Goal: Transaction & Acquisition: Obtain resource

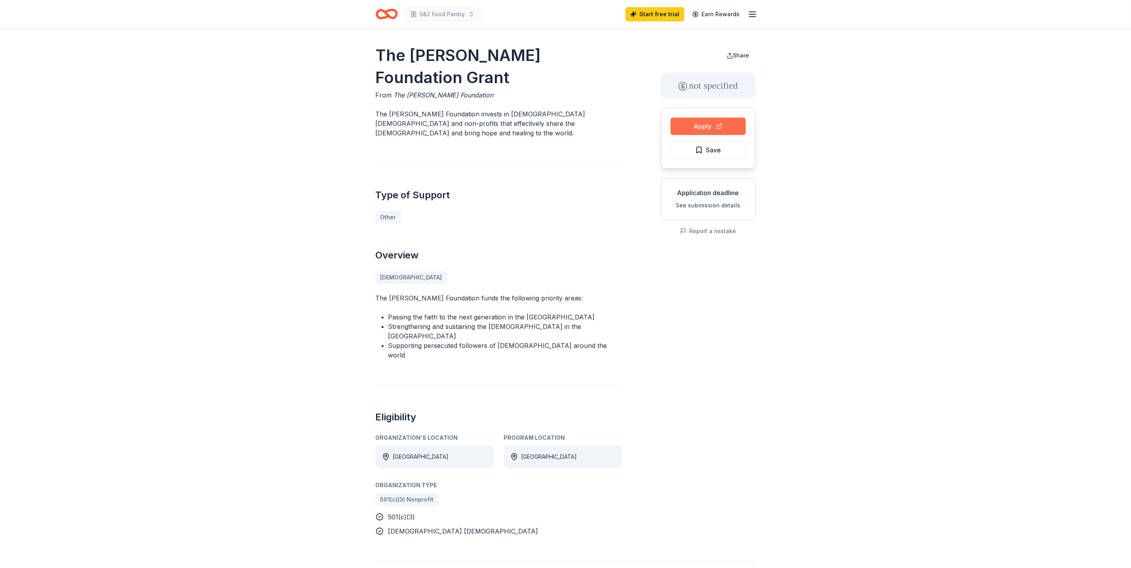
click at [730, 126] on button "Apply" at bounding box center [708, 126] width 75 height 17
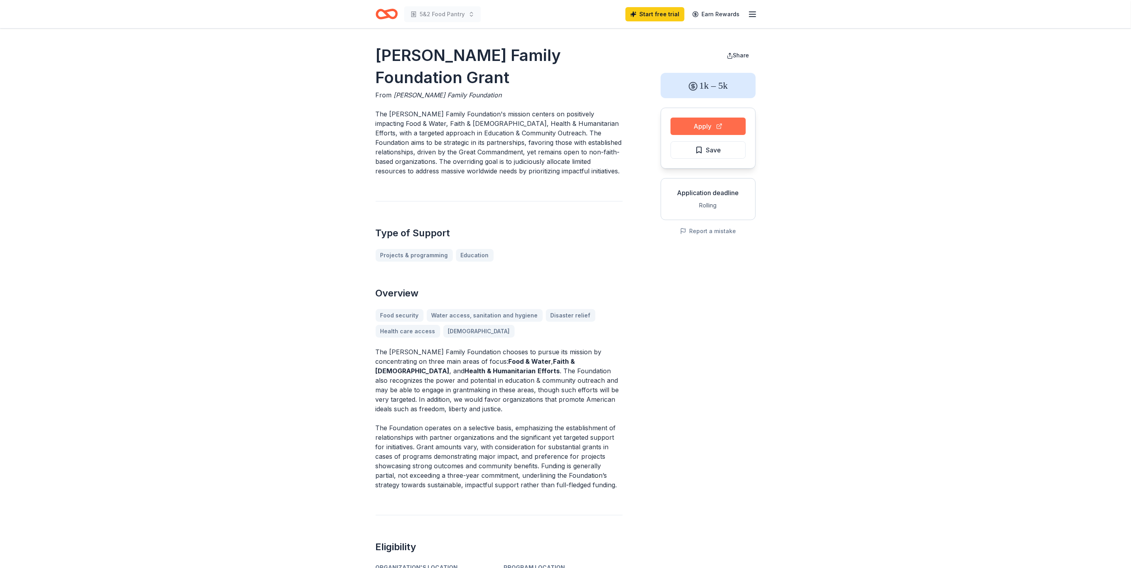
click at [703, 132] on button "Apply" at bounding box center [708, 126] width 75 height 17
click at [713, 124] on button "Apply" at bounding box center [708, 126] width 75 height 17
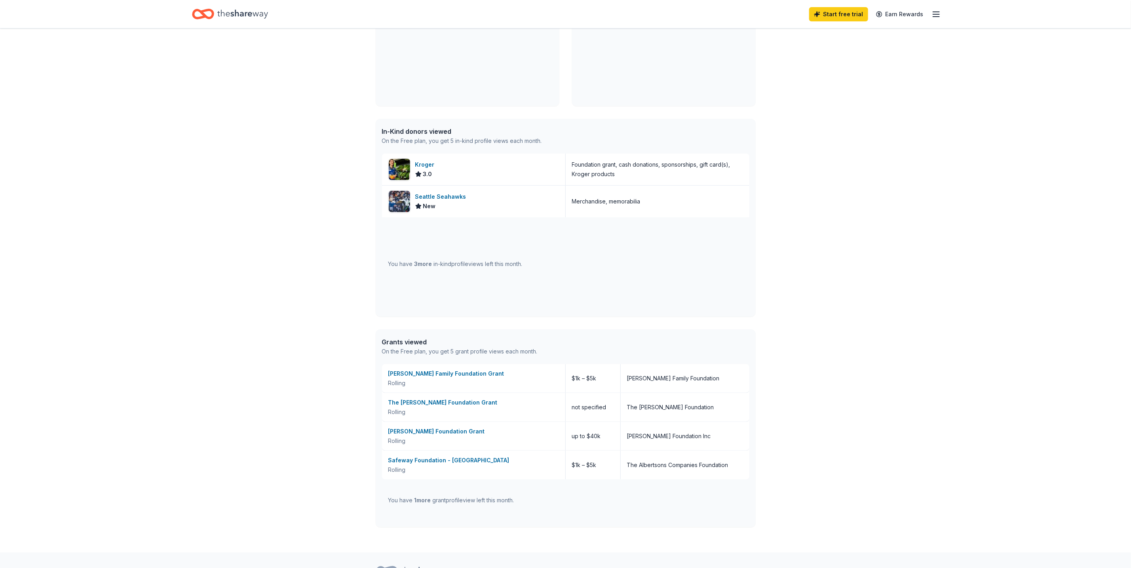
scroll to position [160, 0]
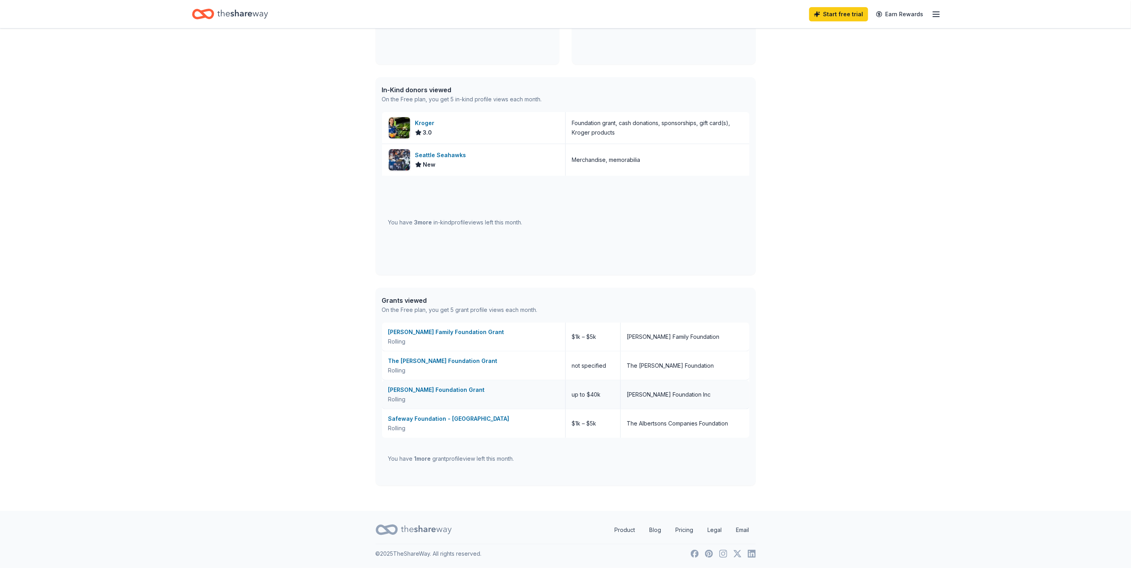
click at [669, 392] on div "[PERSON_NAME] Foundation Inc" at bounding box center [669, 395] width 84 height 10
click at [439, 392] on div "Ben B. Cheney Foundation Grant" at bounding box center [473, 390] width 171 height 10
click at [436, 460] on div "You have 1 more grant profile view left this month." at bounding box center [451, 459] width 126 height 10
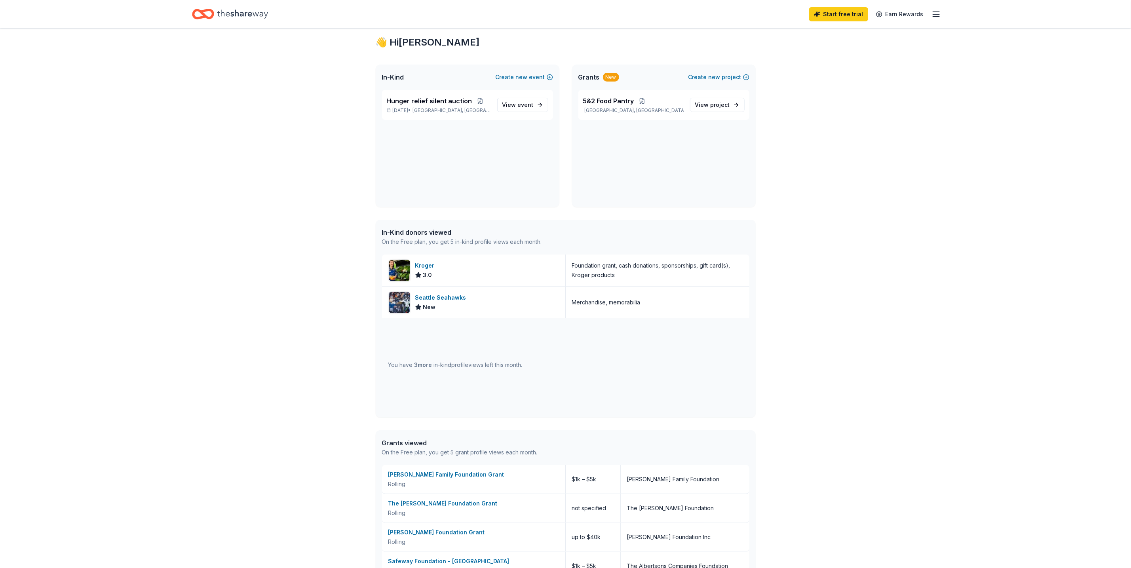
scroll to position [0, 0]
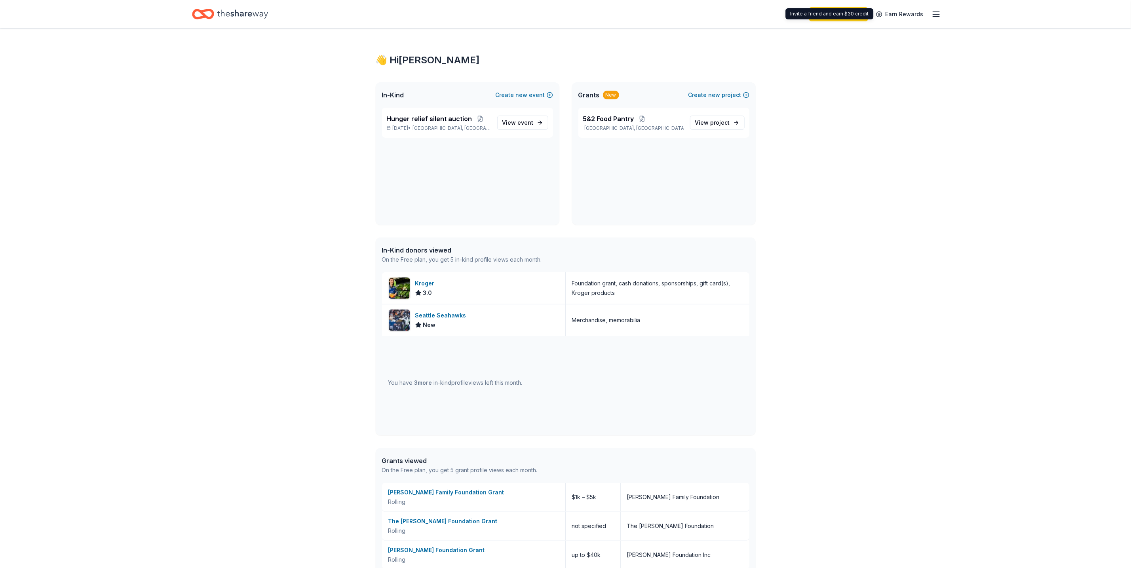
click at [935, 12] on icon "button" at bounding box center [937, 15] width 10 height 10
click at [870, 57] on div "Account" at bounding box center [881, 61] width 105 height 10
click at [935, 15] on icon "button" at bounding box center [937, 15] width 10 height 10
click at [896, 12] on link "Earn Rewards" at bounding box center [899, 14] width 57 height 14
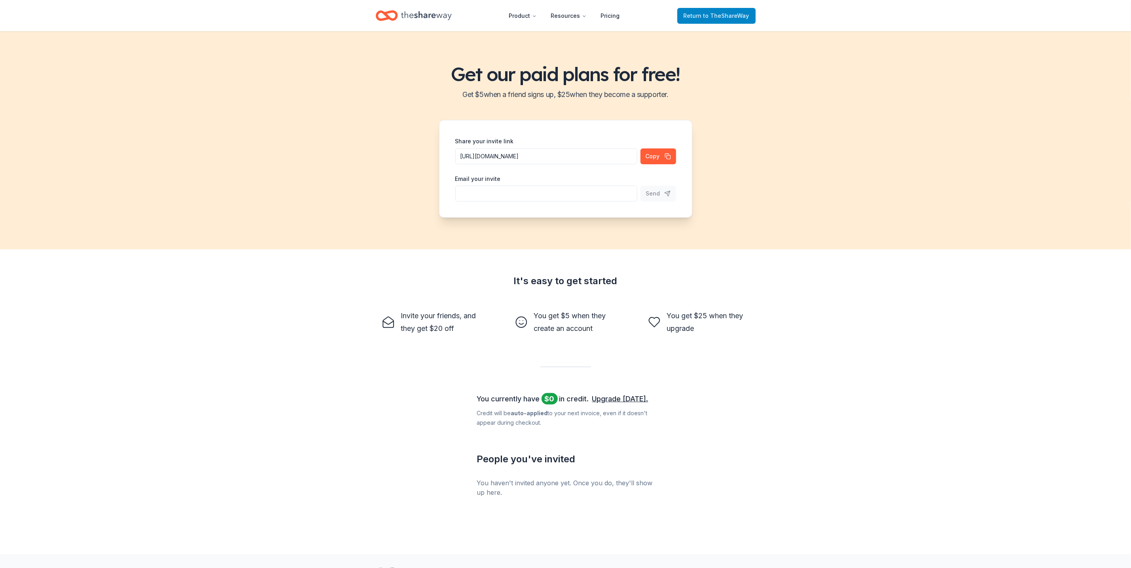
click at [726, 16] on span "to TheShareWay" at bounding box center [727, 15] width 46 height 7
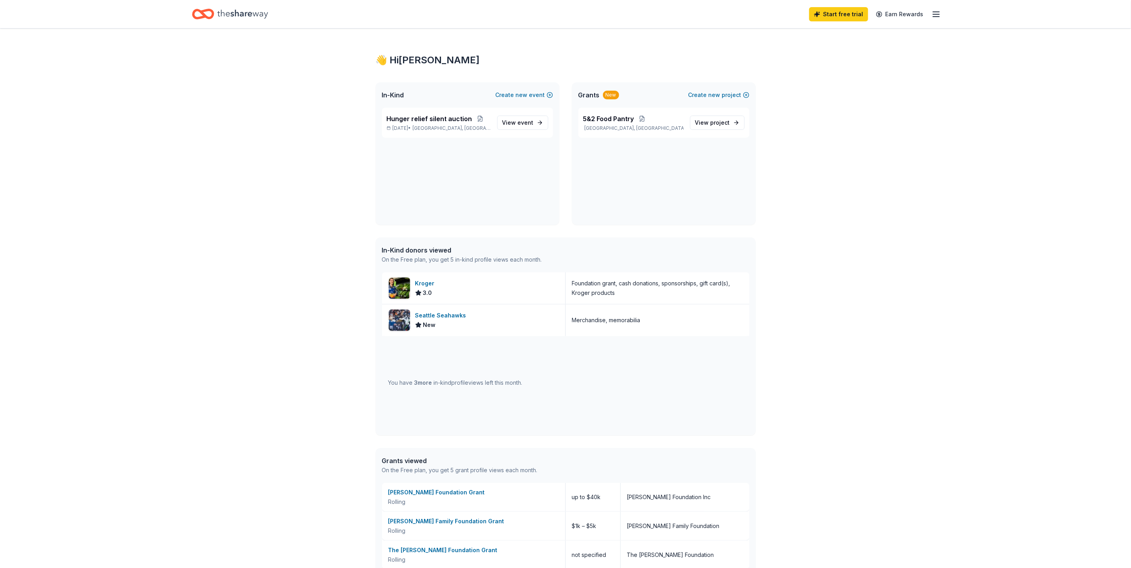
click at [934, 17] on icon "button" at bounding box center [937, 15] width 10 height 10
click at [852, 64] on link "Account" at bounding box center [841, 61] width 25 height 8
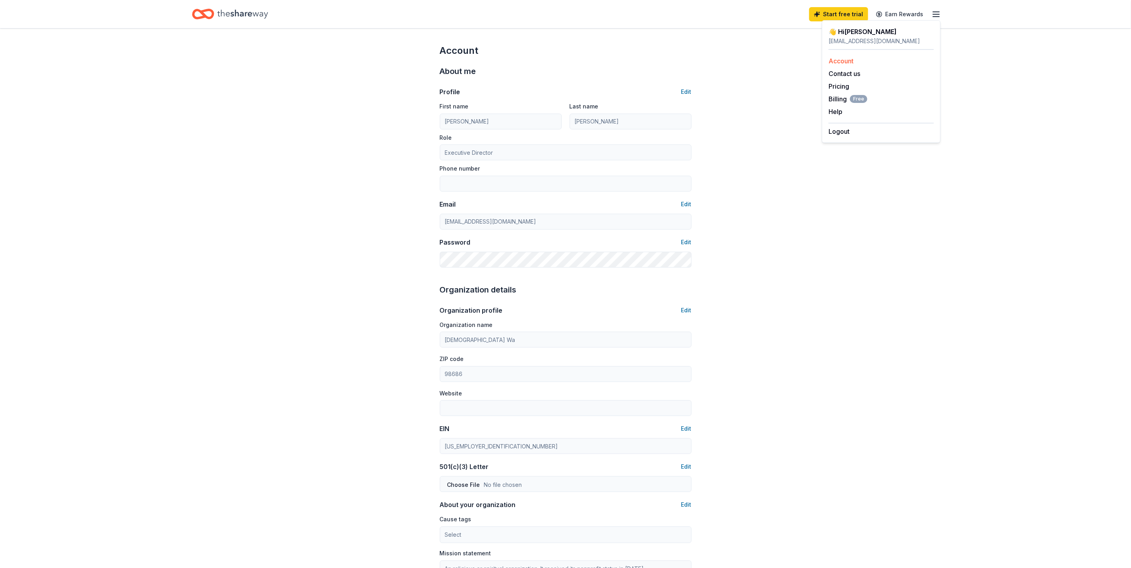
click at [846, 59] on link "Account" at bounding box center [841, 61] width 25 height 8
click at [249, 14] on icon "Home" at bounding box center [242, 14] width 51 height 16
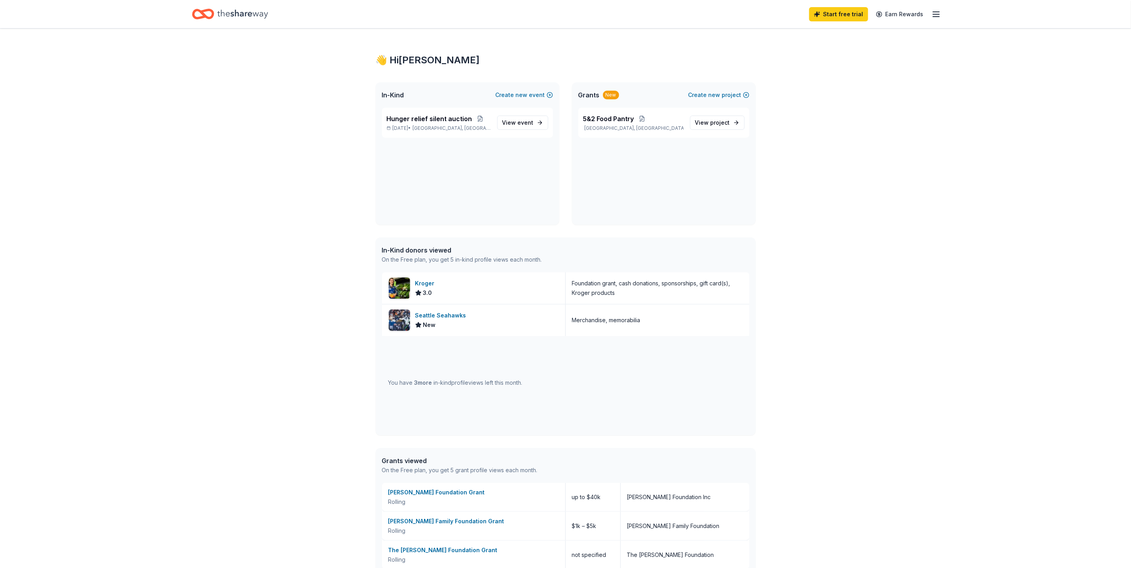
click at [418, 58] on div "👋 Hi Annette" at bounding box center [566, 60] width 380 height 13
click at [447, 382] on div "You have 3 more in-kind profile views left this month." at bounding box center [455, 383] width 134 height 10
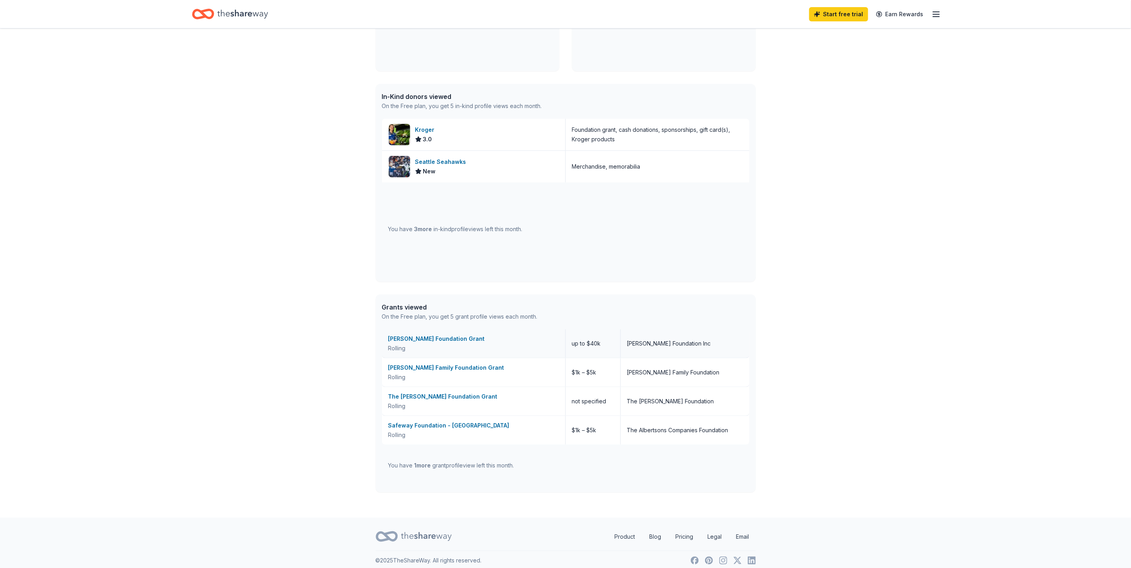
scroll to position [160, 0]
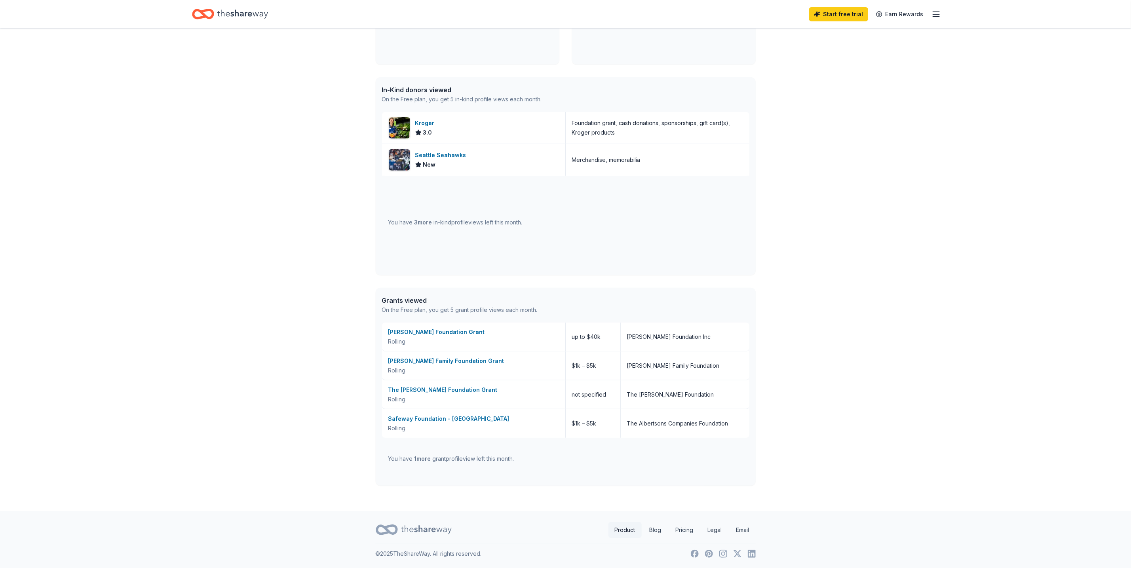
click at [628, 532] on link "Product" at bounding box center [624, 530] width 33 height 16
click at [432, 391] on div "The Harold C. Smith Foundation Grant" at bounding box center [473, 390] width 171 height 10
click at [423, 418] on div "Safeway Foundation - [GEOGRAPHIC_DATA]" at bounding box center [473, 419] width 171 height 10
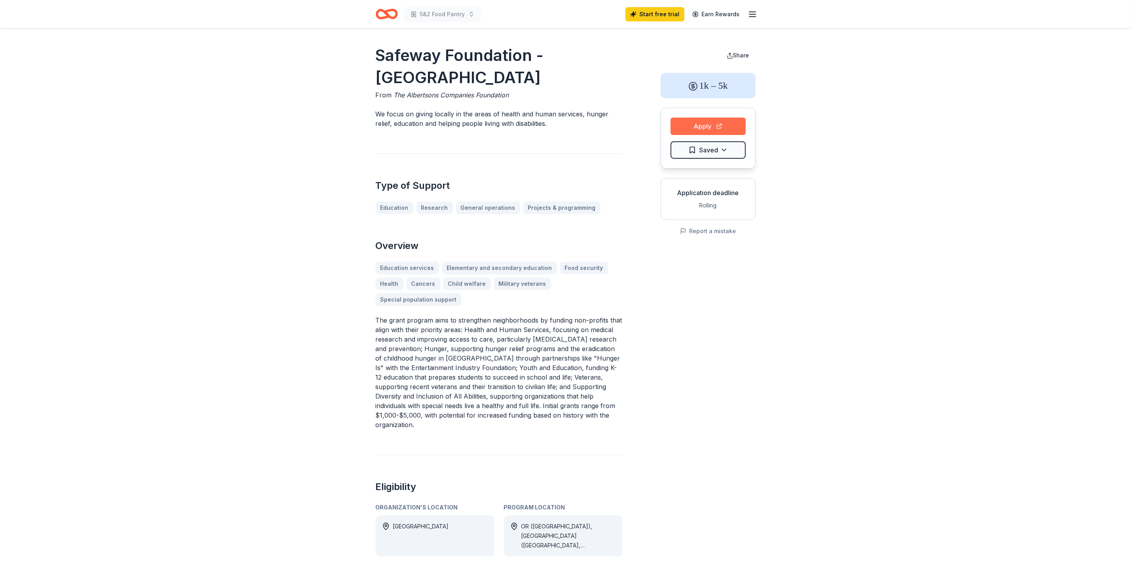
click at [710, 125] on button "Apply" at bounding box center [708, 126] width 75 height 17
